Goal: Ask a question

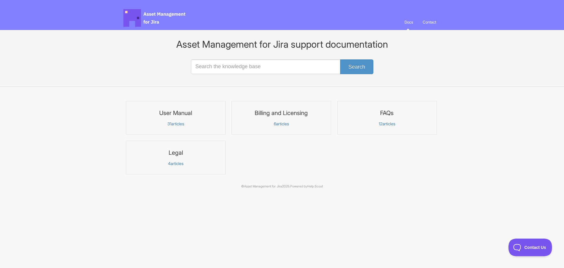
click at [433, 21] on link "Contact" at bounding box center [429, 22] width 22 height 16
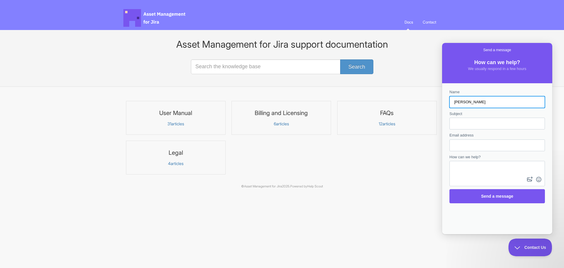
type input "[PERSON_NAME]"
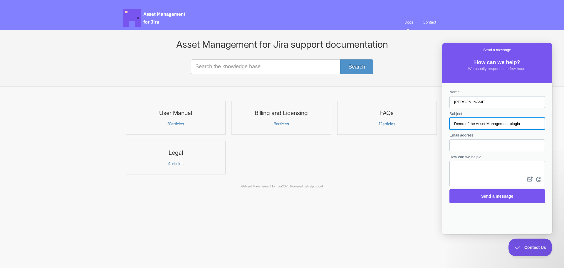
type input "Demo of the Asset Management plugin"
click at [470, 144] on input "Email address" at bounding box center [497, 145] width 86 height 11
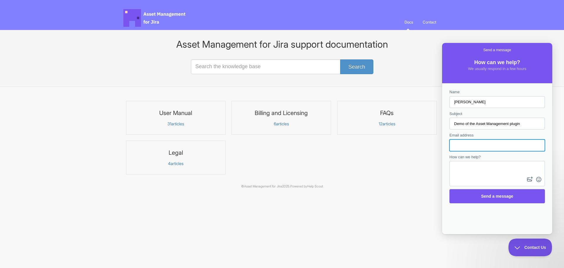
type input "[PERSON_NAME][EMAIL_ADDRESS][PERSON_NAME][DOMAIN_NAME]"
click at [476, 174] on textarea "How can we help?" at bounding box center [497, 168] width 94 height 14
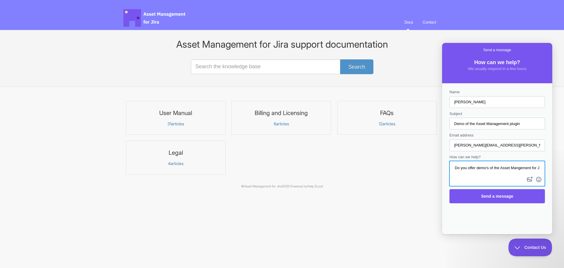
scroll to position [1, 0]
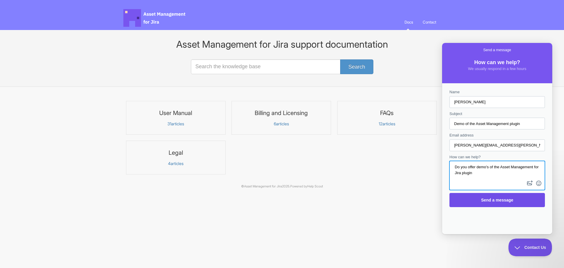
type textarea "Do you offer demo's of the Asset Management for Jira plugin"
click at [489, 200] on span "Send a message" at bounding box center [497, 199] width 32 height 5
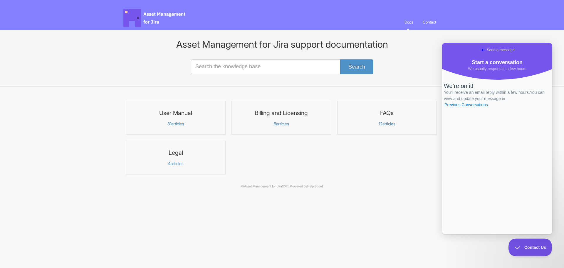
click at [395, 198] on html "Asset Management for Jira Docs Toggle Navigation Docs Contact Contact Asset Man…" at bounding box center [282, 99] width 564 height 198
click at [513, 244] on span "Contact Us" at bounding box center [527, 246] width 43 height 4
